Goal: Information Seeking & Learning: Learn about a topic

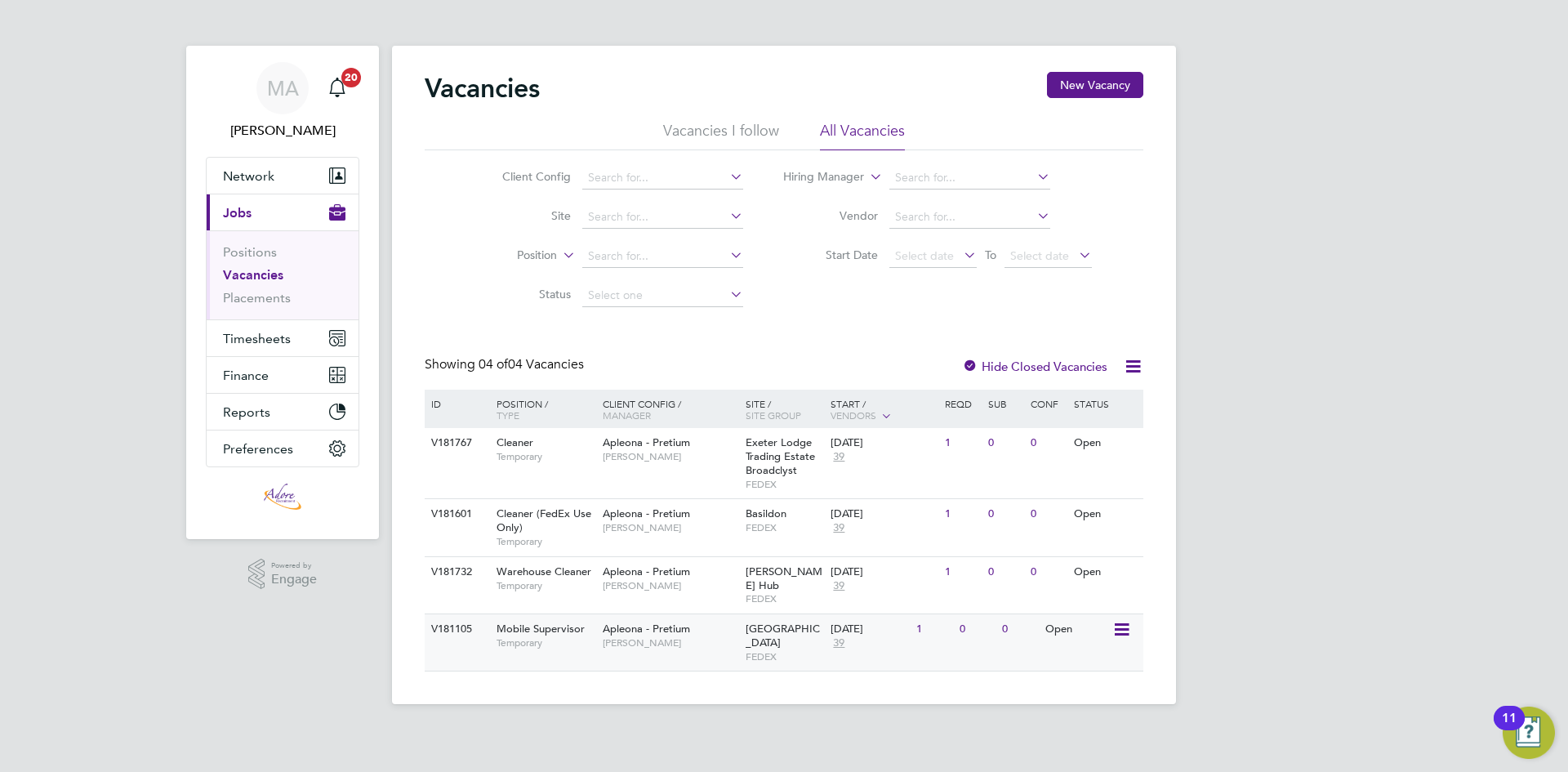
click at [669, 621] on span "Apleona - Pretium" at bounding box center [647, 628] width 88 height 14
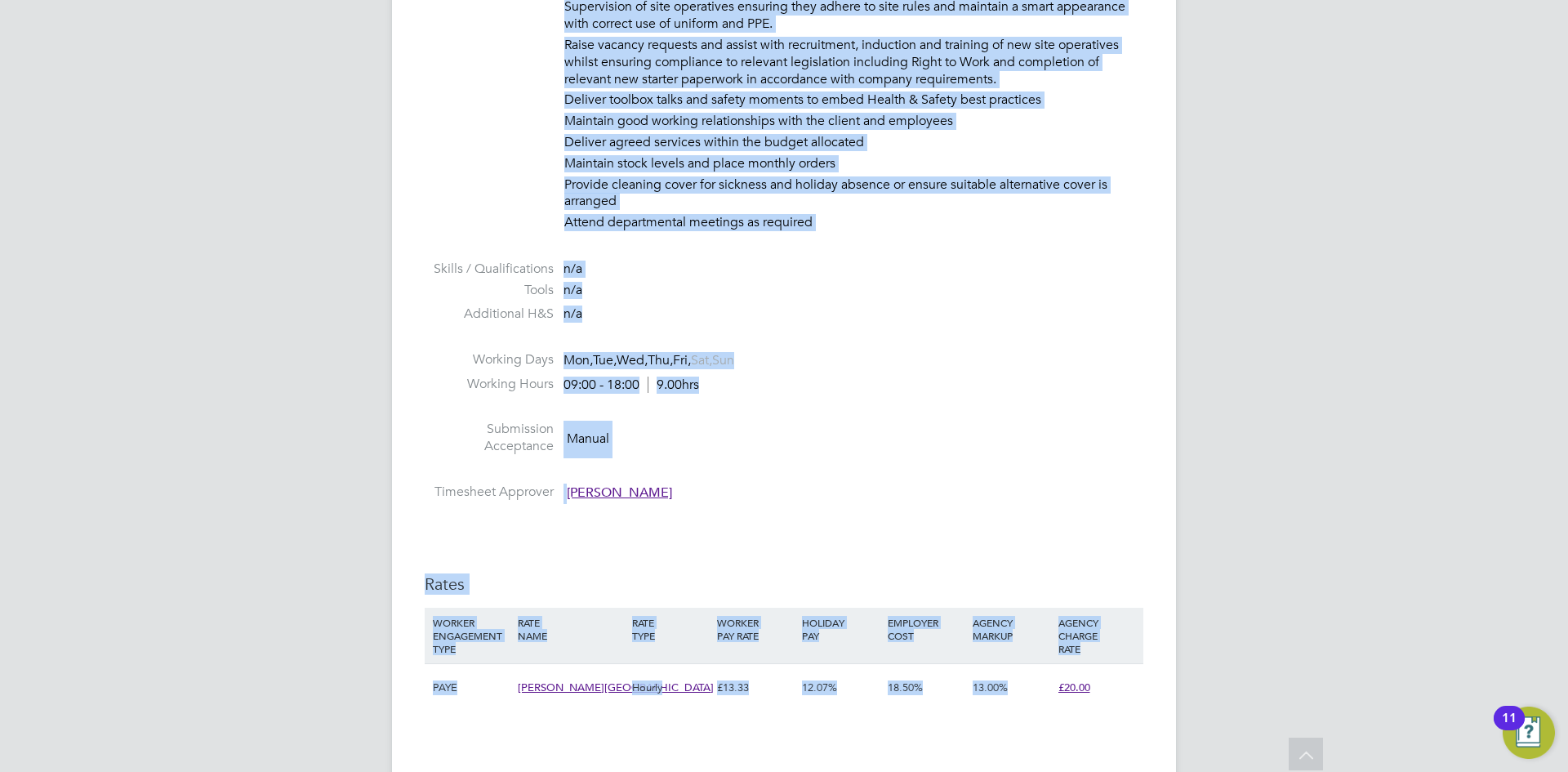
scroll to position [1216, 0]
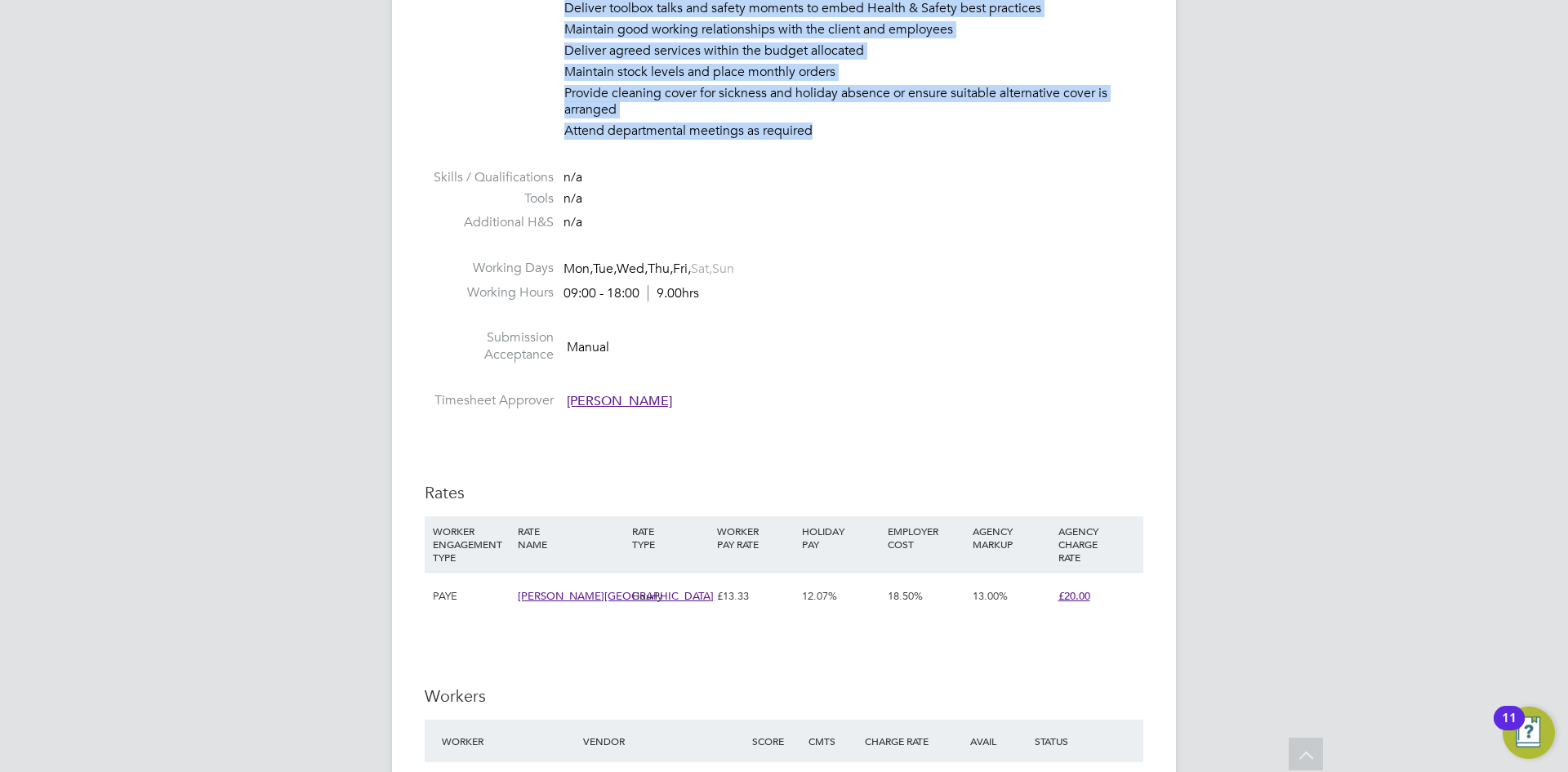
drag, startPoint x: 566, startPoint y: 260, endPoint x: 838, endPoint y: 110, distance: 310.6
copy ul "Temp to perm Description To cover but not limited to – Maidstone, Barking, Basi…"
